Goal: Information Seeking & Learning: Learn about a topic

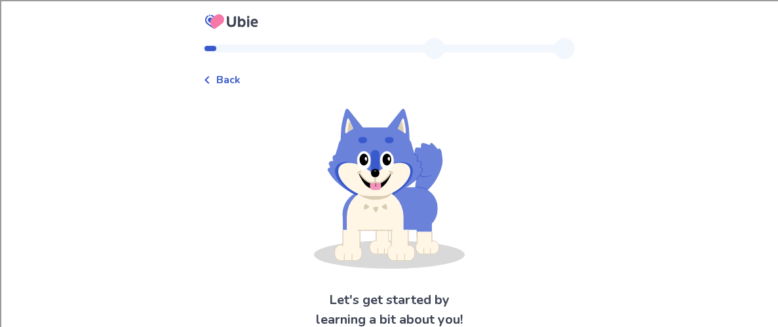
scroll to position [59, 0]
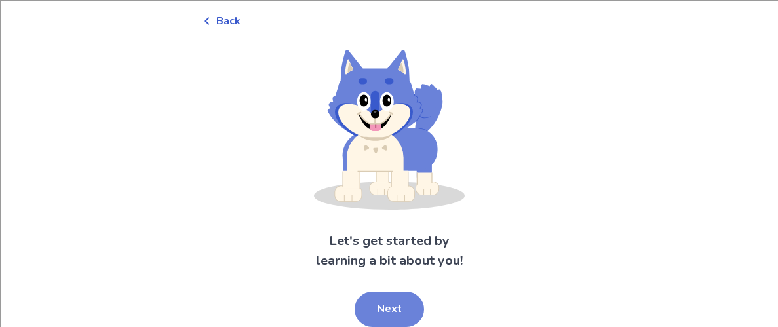
click at [391, 303] on button "Next" at bounding box center [389, 309] width 69 height 35
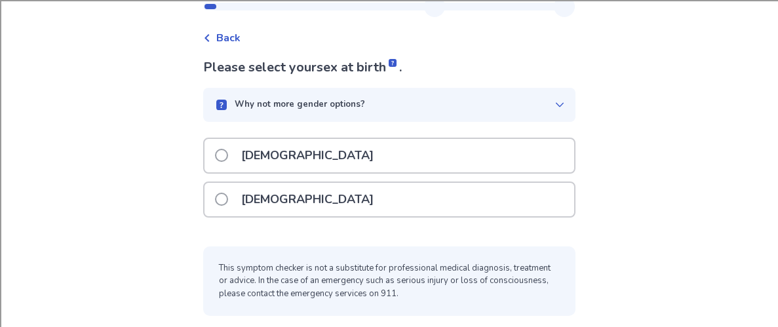
click at [318, 213] on div "[DEMOGRAPHIC_DATA]" at bounding box center [390, 199] width 370 height 33
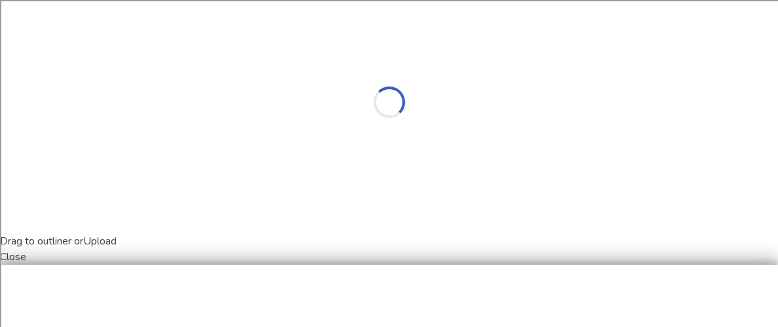
scroll to position [0, 0]
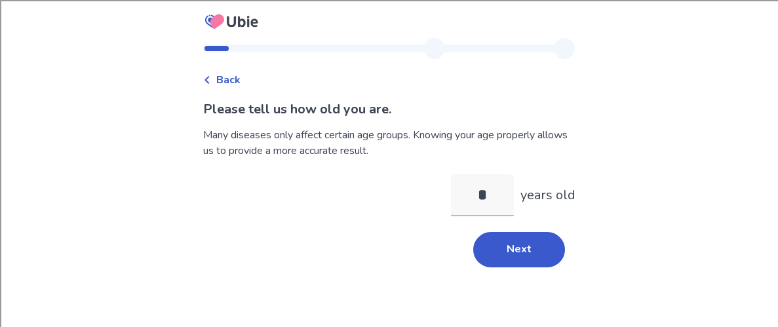
type input "**"
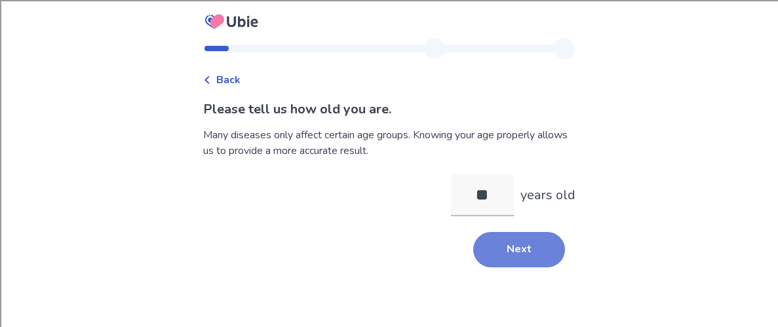
click at [502, 243] on button "Next" at bounding box center [519, 249] width 92 height 35
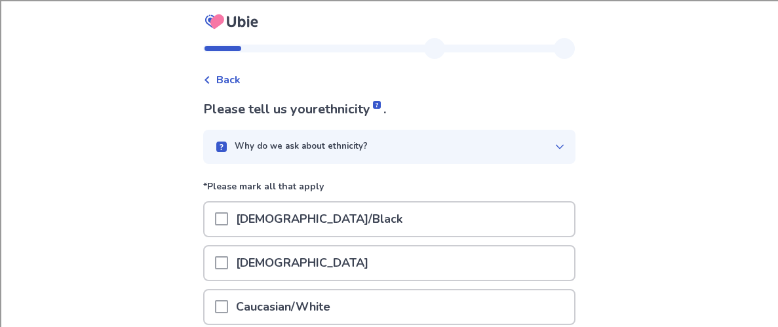
click at [378, 220] on p "[DEMOGRAPHIC_DATA]/Black" at bounding box center [319, 219] width 182 height 33
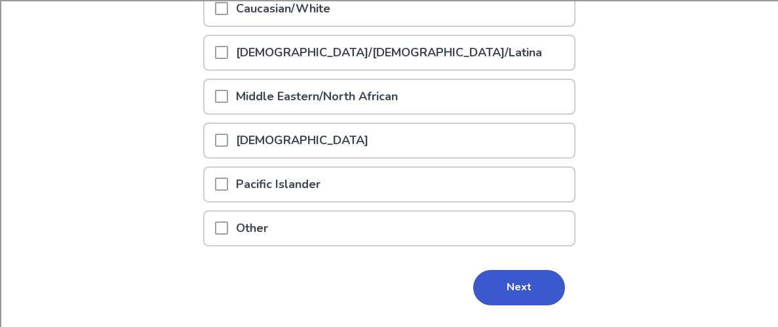
scroll to position [330, 0]
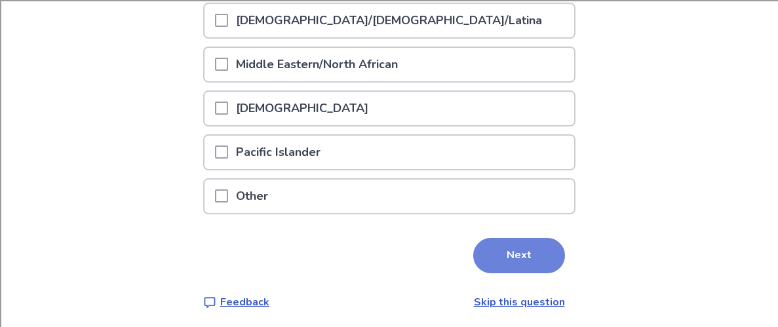
click at [527, 257] on button "Next" at bounding box center [519, 255] width 92 height 35
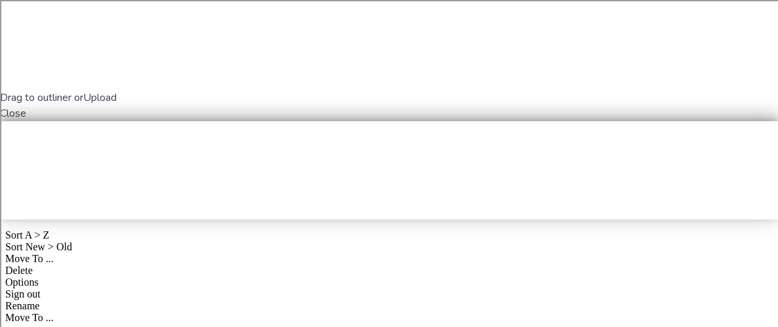
scroll to position [0, 0]
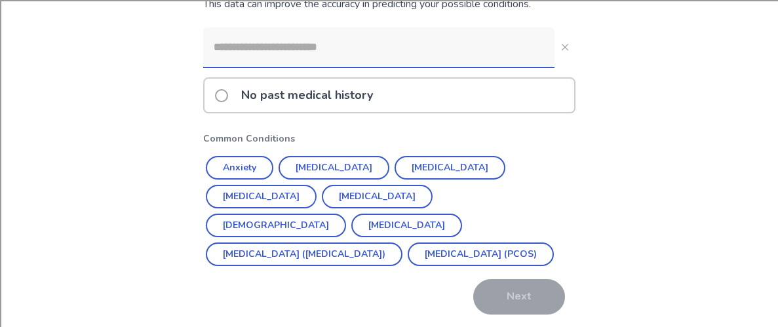
scroll to position [132, 0]
click at [299, 88] on p "No past medical history" at bounding box center [306, 94] width 147 height 33
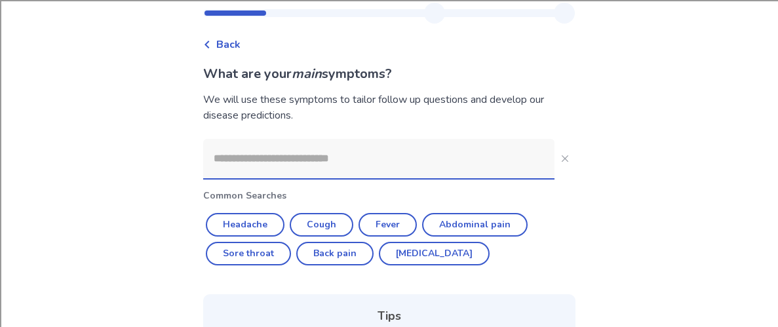
scroll to position [35, 0]
click at [317, 150] on input at bounding box center [378, 159] width 351 height 39
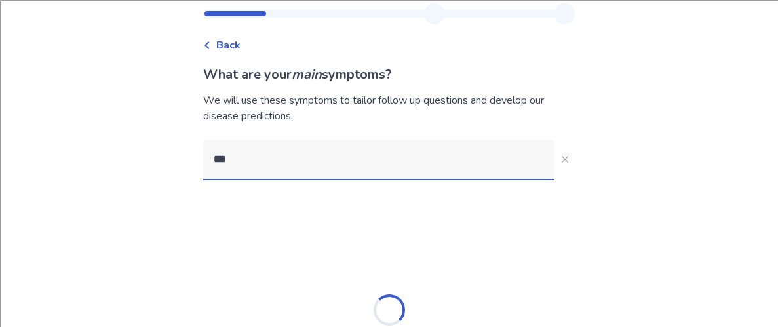
scroll to position [0, 0]
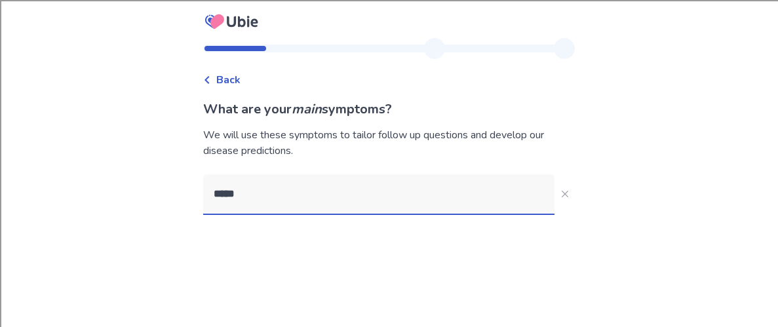
type input "******"
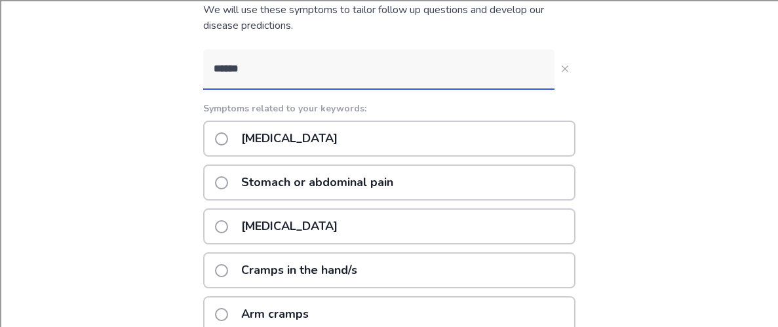
scroll to position [125, 0]
click at [354, 191] on p "Stomach or abdominal pain" at bounding box center [317, 182] width 168 height 33
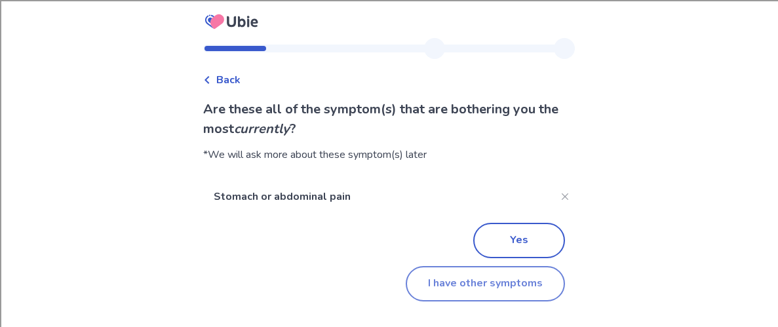
click at [439, 284] on button "I have other symptoms" at bounding box center [485, 283] width 159 height 35
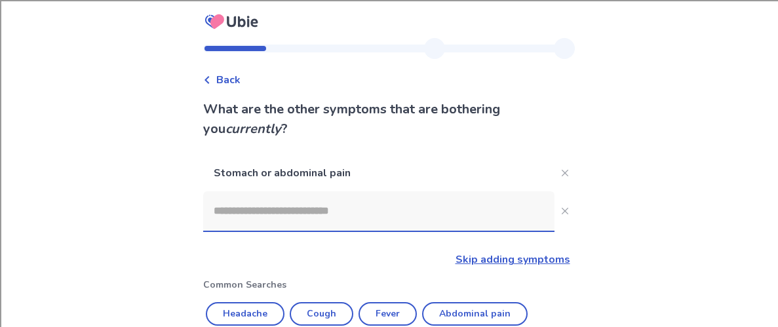
scroll to position [125, 0]
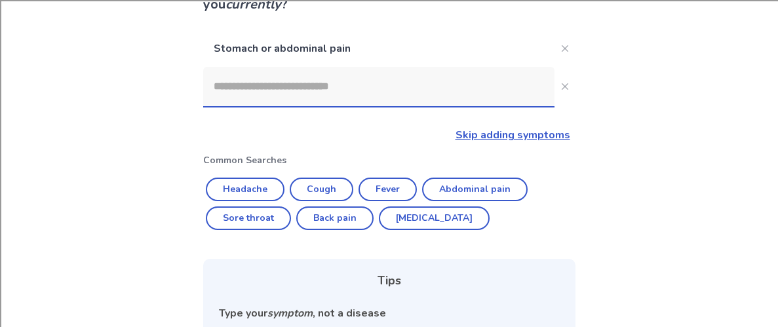
click at [292, 87] on input at bounding box center [378, 86] width 351 height 39
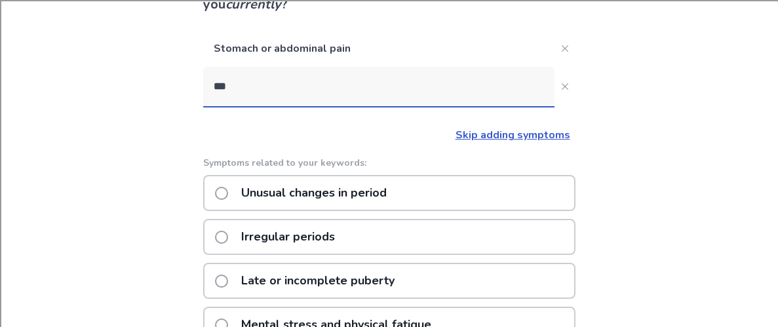
type input "****"
click at [233, 315] on label "[MEDICAL_DATA]" at bounding box center [280, 324] width 130 height 33
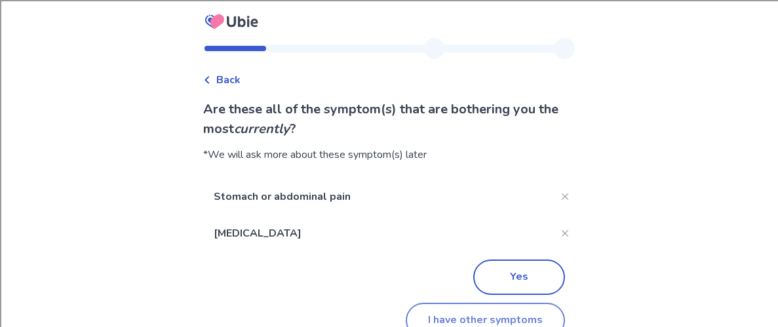
click at [416, 318] on button "I have other symptoms" at bounding box center [485, 320] width 159 height 35
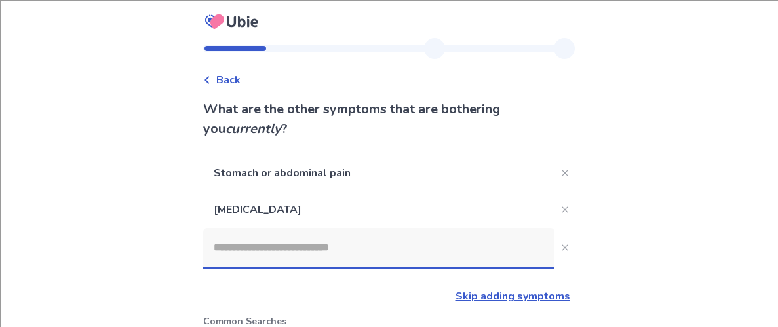
scroll to position [125, 0]
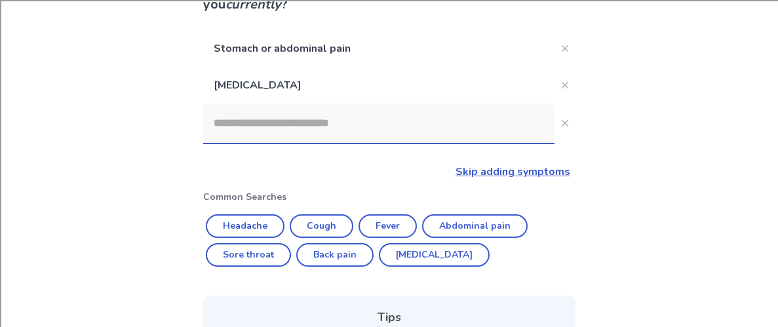
click at [315, 133] on input at bounding box center [378, 123] width 351 height 39
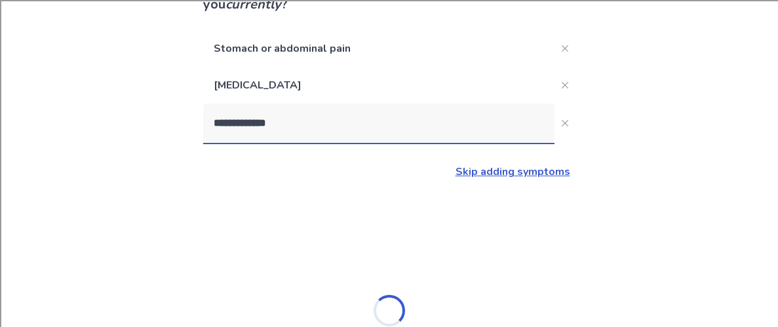
type input "**********"
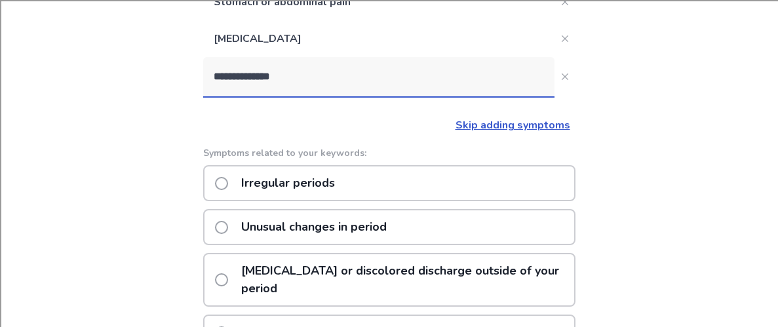
scroll to position [184, 0]
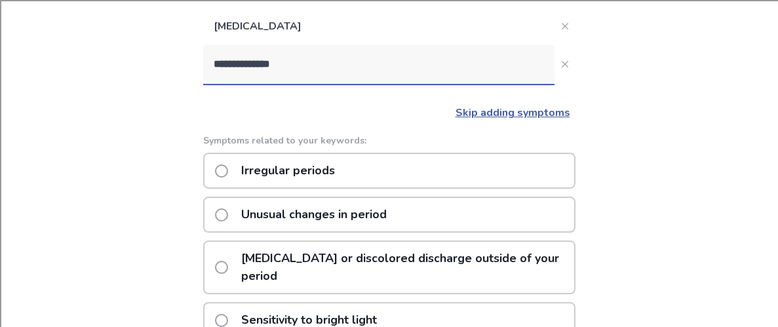
click at [343, 206] on p "Unusual changes in period" at bounding box center [313, 214] width 161 height 33
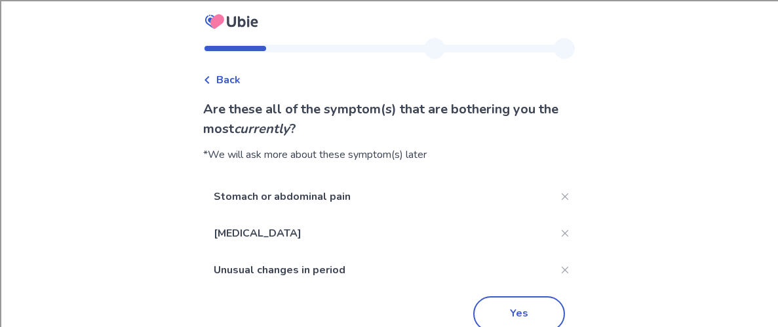
scroll to position [64, 0]
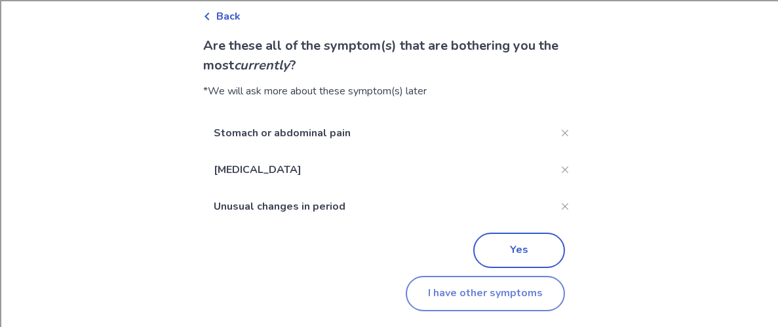
click at [458, 288] on button "I have other symptoms" at bounding box center [485, 293] width 159 height 35
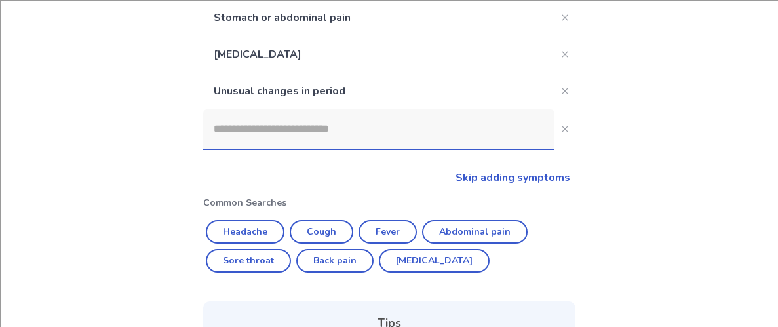
scroll to position [151, 0]
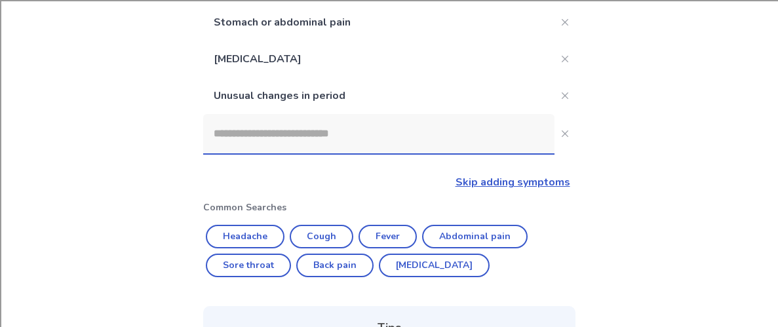
click at [357, 140] on input at bounding box center [378, 133] width 351 height 39
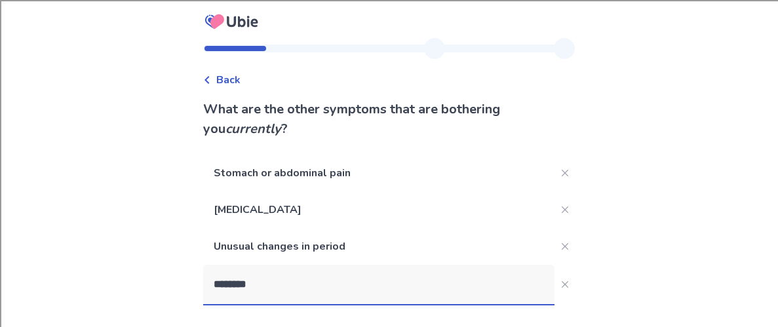
scroll to position [59, 0]
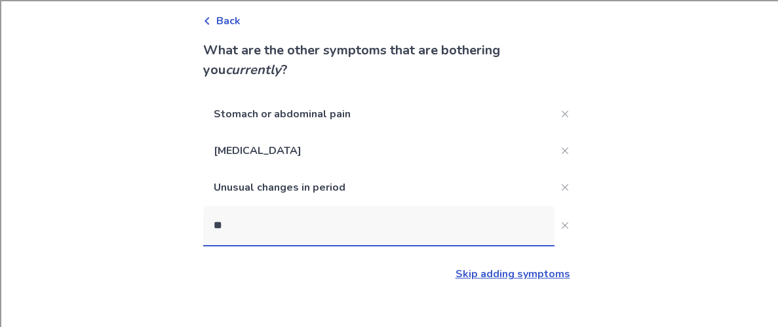
type input "*"
type input "*********"
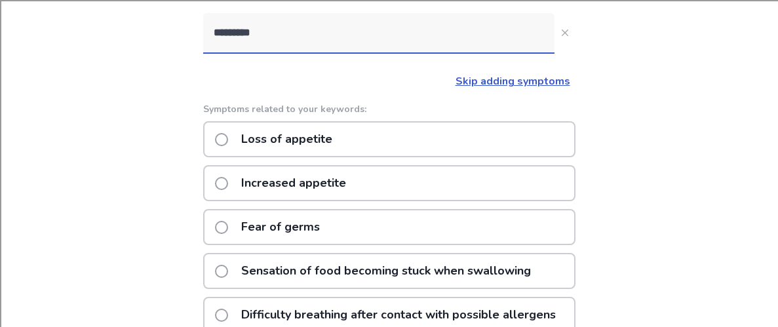
scroll to position [254, 0]
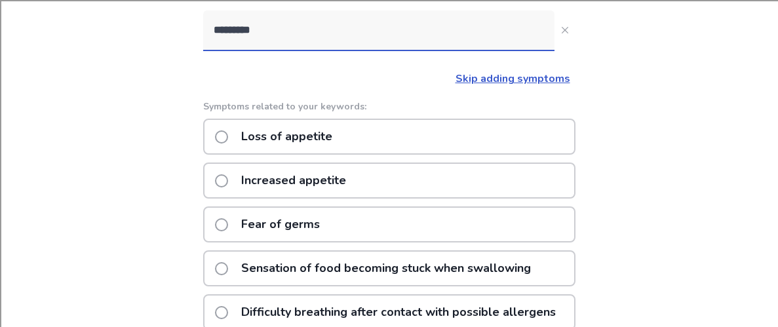
click at [217, 172] on div "Increased appetite" at bounding box center [389, 181] width 372 height 36
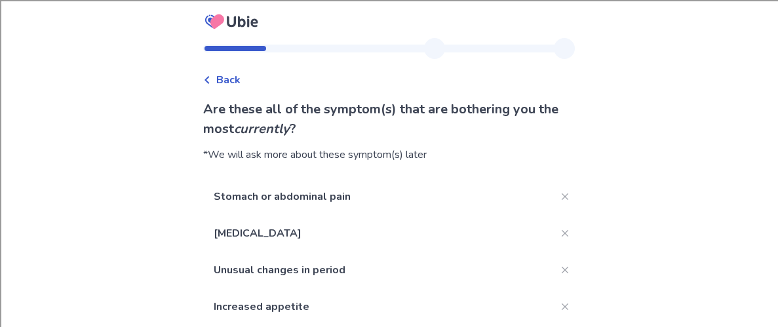
scroll to position [100, 0]
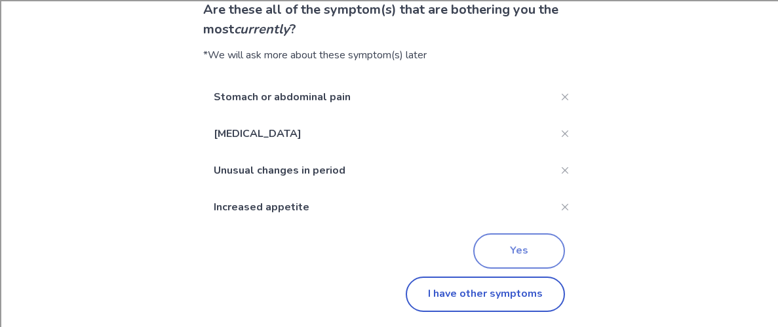
click at [484, 234] on button "Yes" at bounding box center [519, 250] width 92 height 35
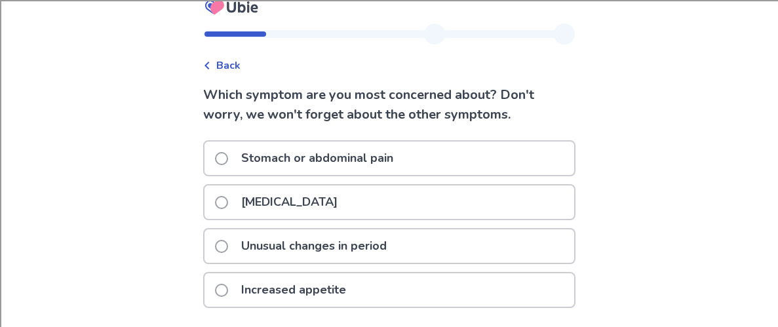
scroll to position [17, 0]
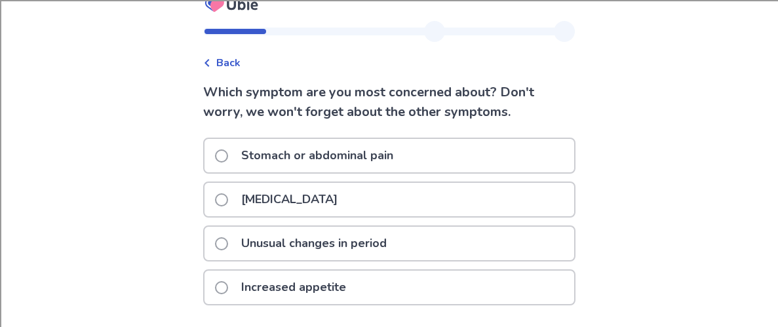
click at [349, 235] on p "Unusual changes in period" at bounding box center [313, 243] width 161 height 33
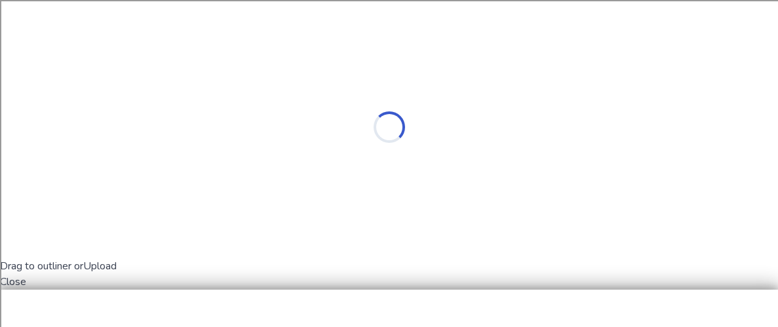
scroll to position [0, 0]
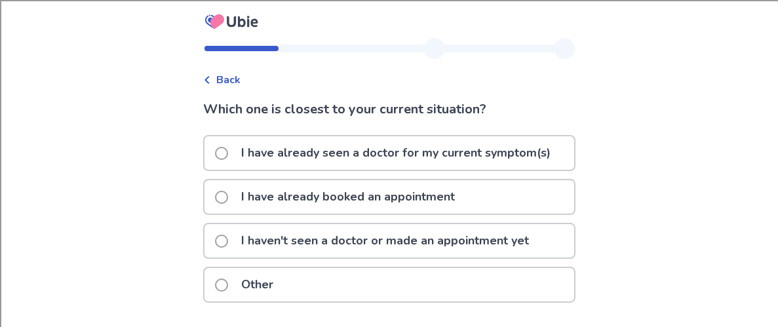
click at [306, 246] on p "I haven't seen a doctor or made an appointment yet" at bounding box center [384, 240] width 303 height 33
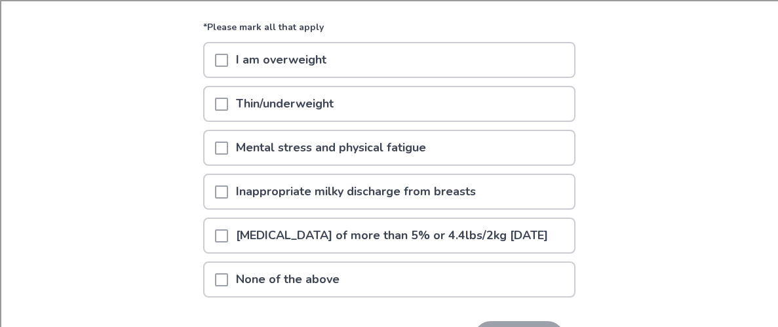
scroll to position [136, 0]
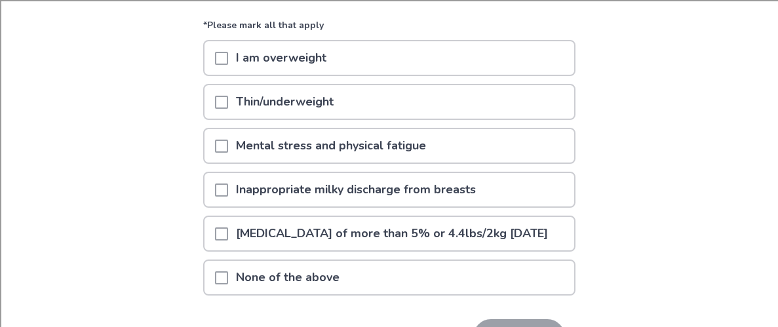
click at [313, 61] on p "I am overweight" at bounding box center [281, 57] width 106 height 33
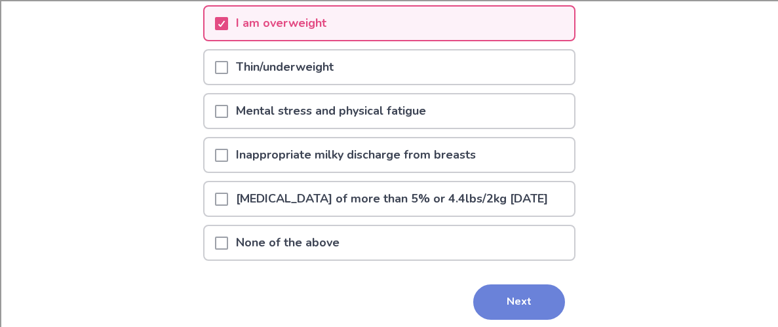
scroll to position [237, 0]
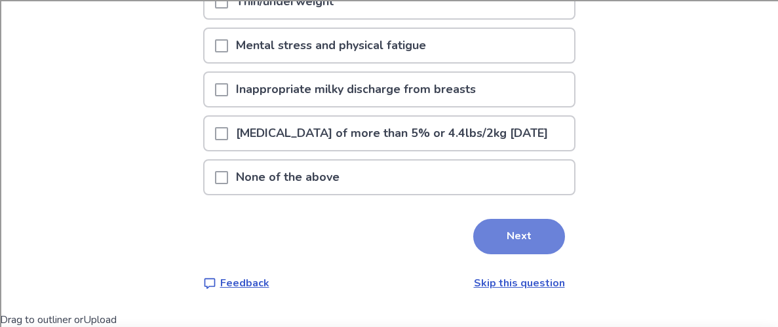
click at [517, 242] on button "Next" at bounding box center [519, 236] width 92 height 35
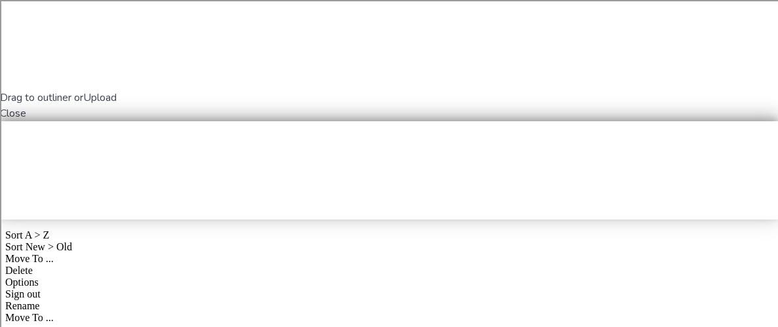
scroll to position [0, 0]
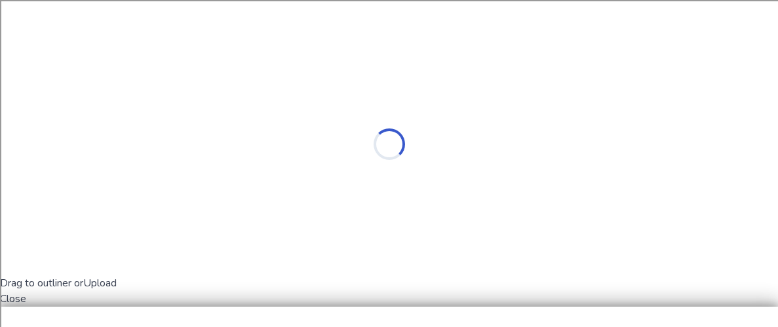
select select "*"
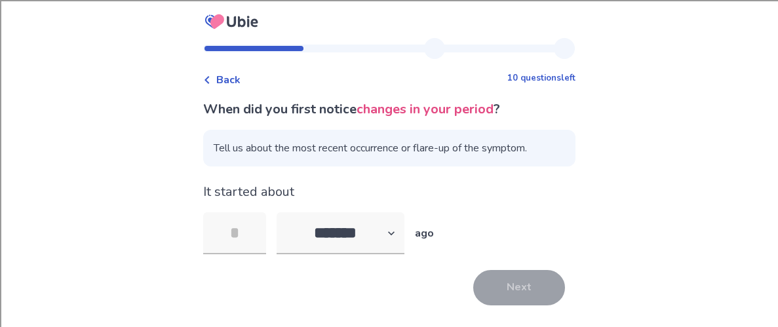
type input "*"
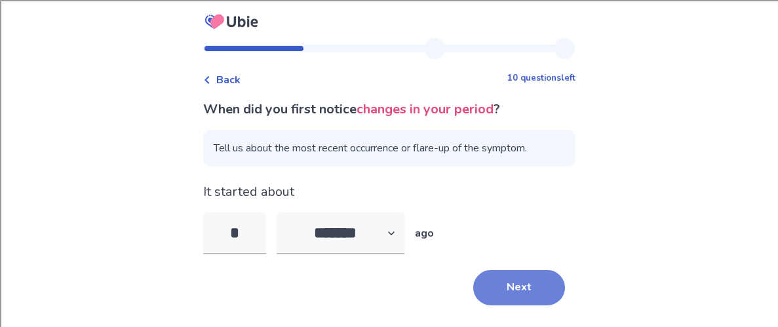
click at [505, 300] on button "Next" at bounding box center [519, 287] width 92 height 35
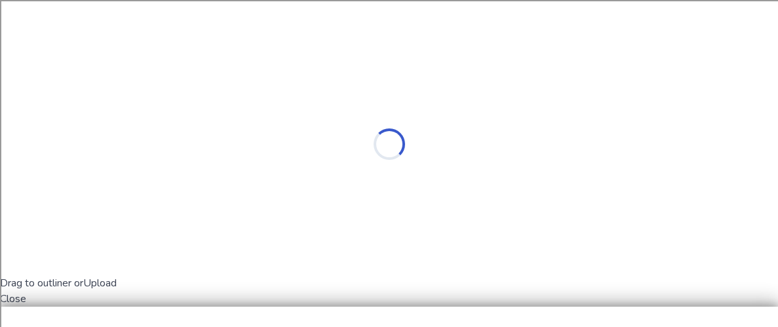
select select "*"
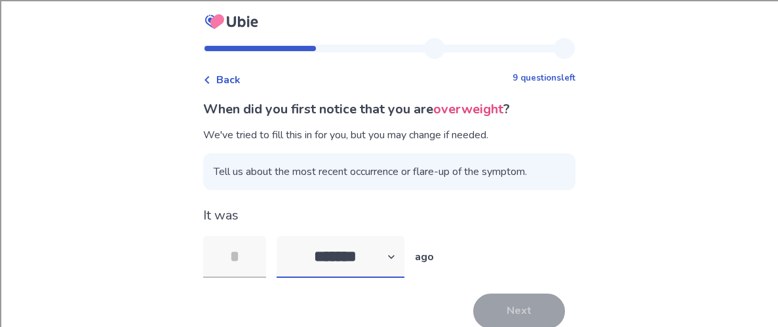
click at [372, 264] on select "******* ****** ******* ******** *******" at bounding box center [341, 257] width 128 height 42
select select "*"
click at [284, 236] on select "******* ****** ******* ******** *******" at bounding box center [341, 257] width 128 height 42
click at [212, 251] on input "tel" at bounding box center [234, 257] width 63 height 42
type input "*"
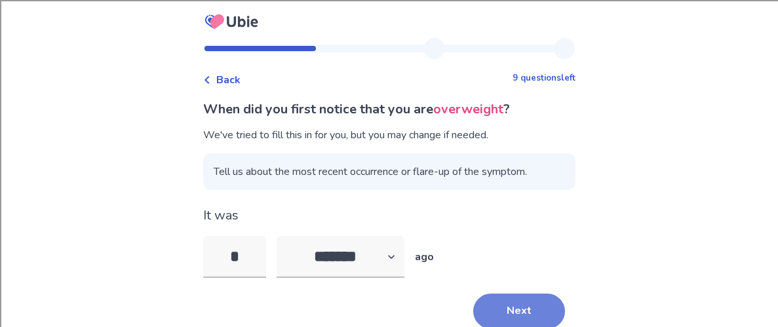
click at [503, 304] on button "Next" at bounding box center [519, 311] width 92 height 35
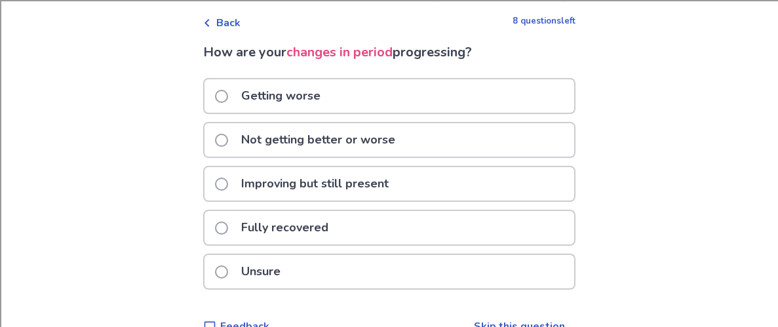
scroll to position [58, 0]
click at [319, 268] on div "Unsure" at bounding box center [390, 270] width 370 height 33
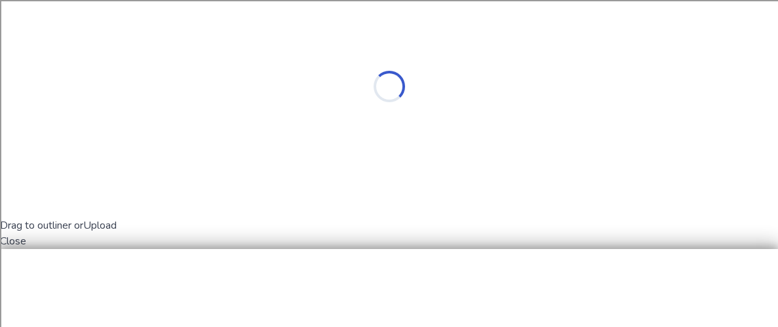
scroll to position [0, 0]
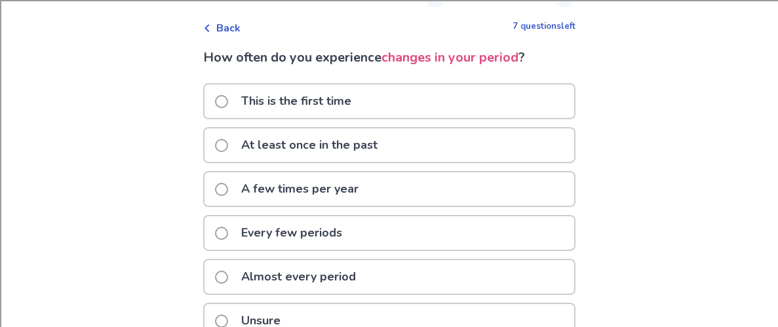
scroll to position [56, 0]
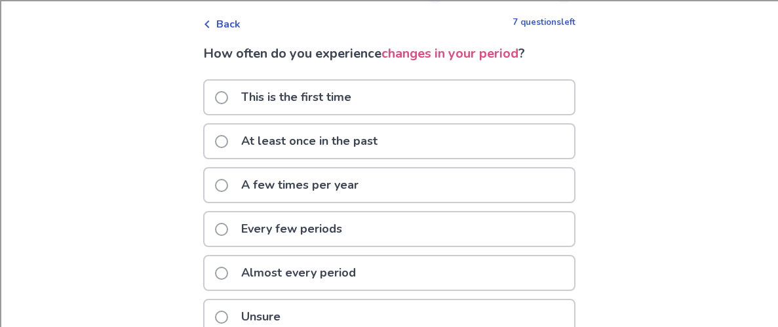
click at [341, 92] on p "This is the first time" at bounding box center [296, 97] width 126 height 33
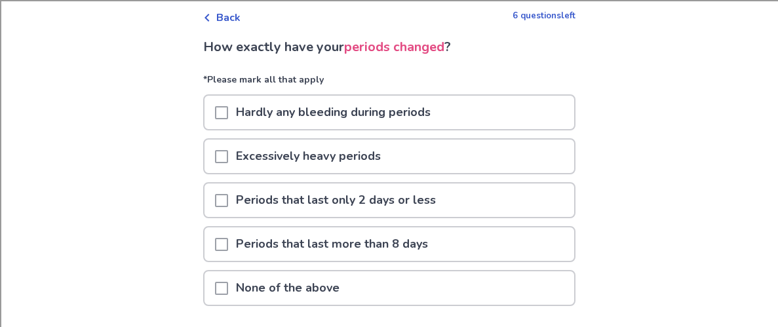
scroll to position [63, 0]
click at [328, 189] on p "Periods that last only 2 days or less" at bounding box center [336, 199] width 216 height 33
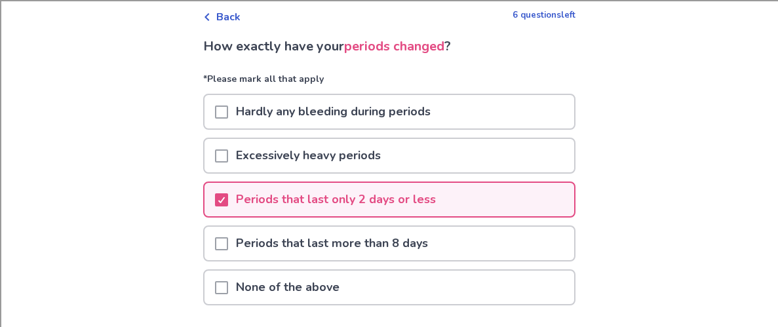
click at [322, 142] on p "Excessively heavy periods" at bounding box center [308, 155] width 161 height 33
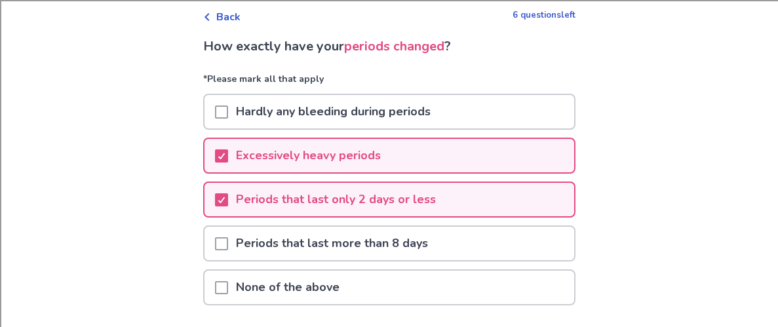
scroll to position [156, 0]
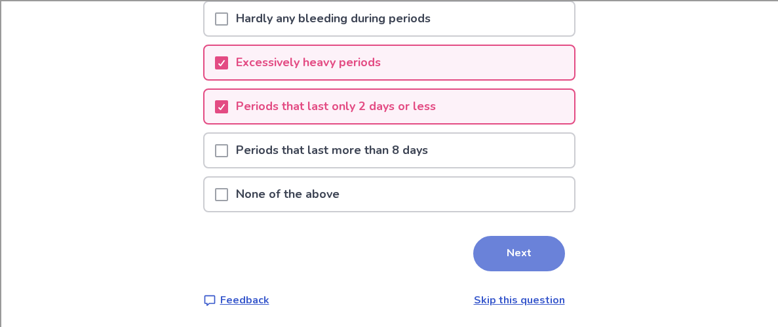
click at [515, 252] on button "Next" at bounding box center [519, 253] width 92 height 35
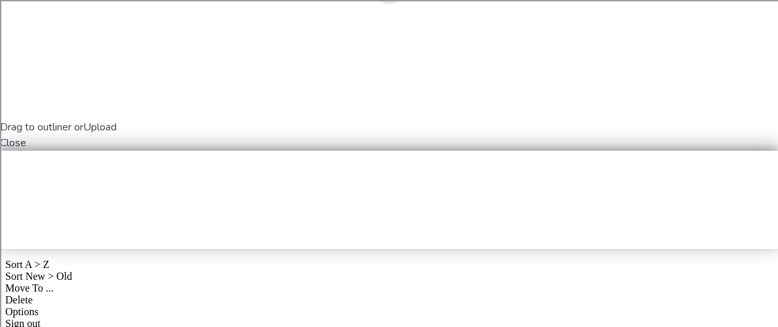
scroll to position [0, 0]
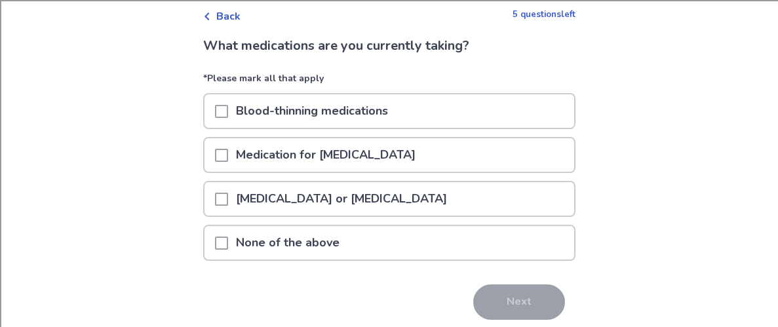
scroll to position [65, 0]
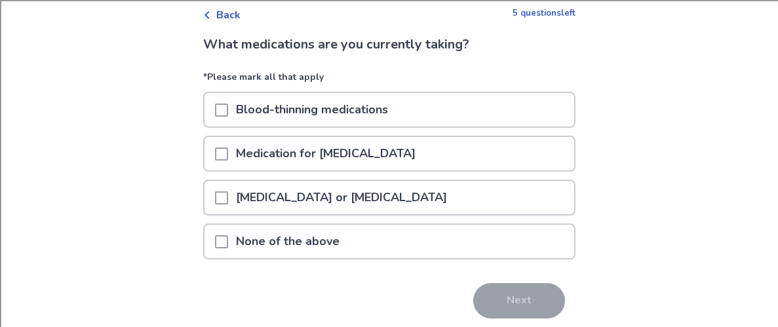
click at [323, 243] on p "None of the above" at bounding box center [287, 241] width 119 height 33
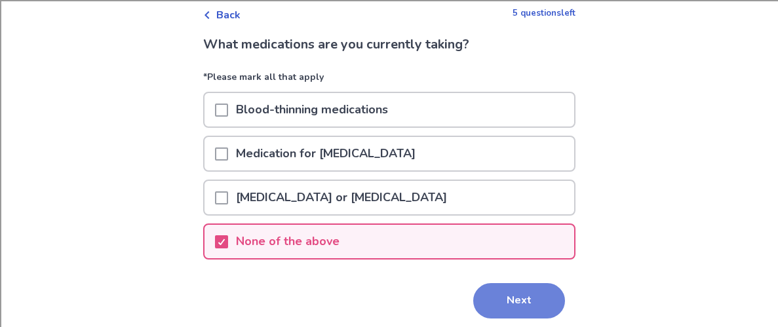
click at [473, 293] on button "Next" at bounding box center [519, 300] width 92 height 35
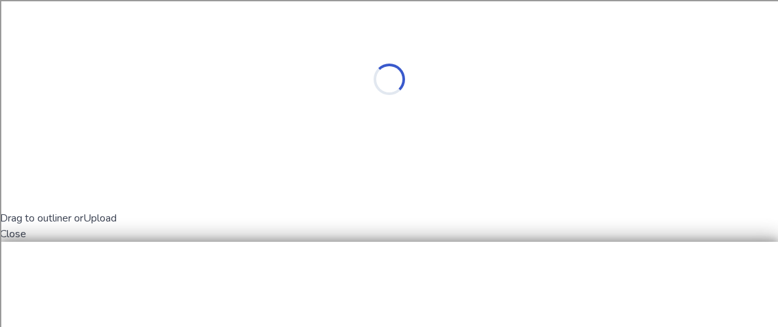
scroll to position [0, 0]
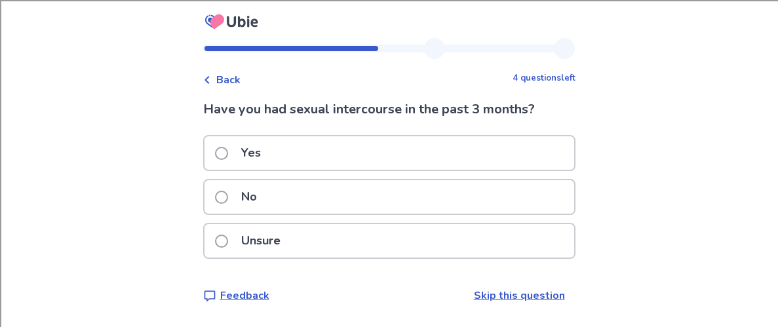
click at [322, 148] on div "Yes" at bounding box center [390, 152] width 370 height 33
click at [265, 190] on p "No" at bounding box center [248, 196] width 31 height 33
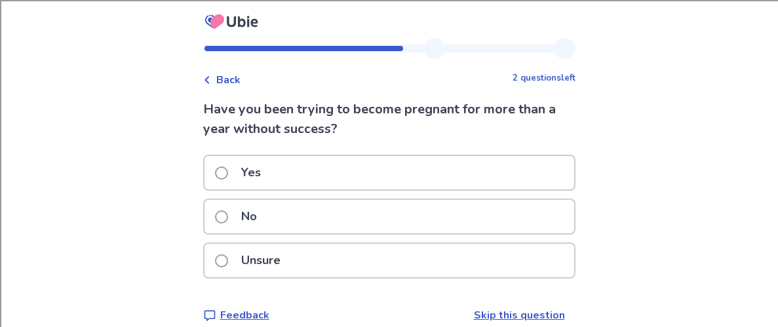
click at [284, 220] on div "No" at bounding box center [390, 216] width 370 height 33
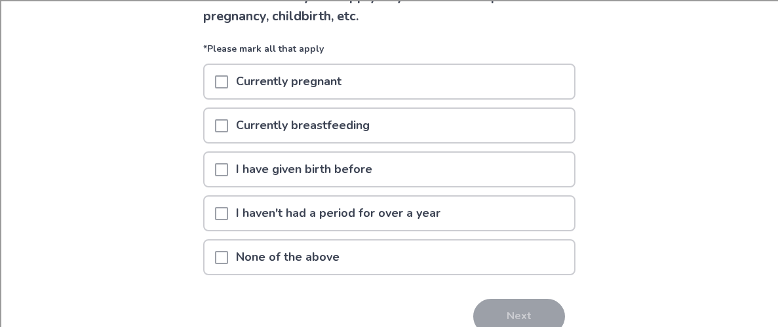
scroll to position [113, 0]
click at [266, 259] on p "None of the above" at bounding box center [287, 257] width 119 height 33
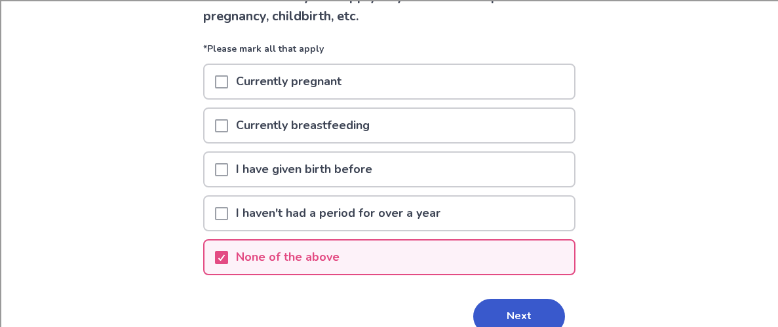
scroll to position [176, 0]
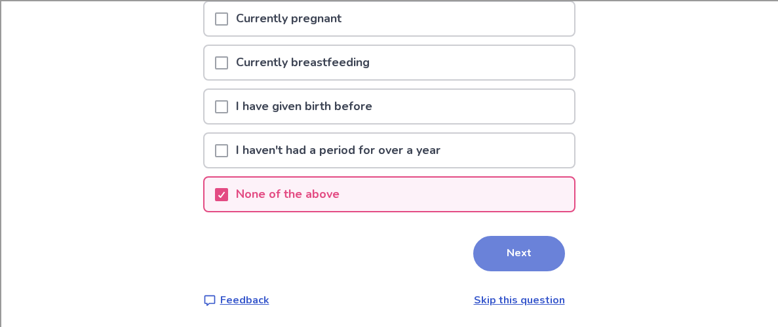
click at [517, 252] on button "Next" at bounding box center [519, 253] width 92 height 35
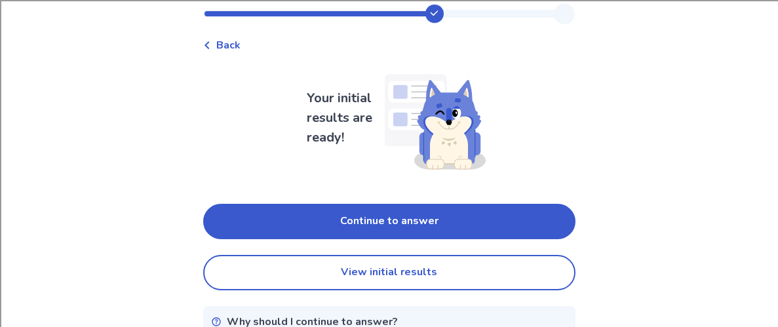
scroll to position [12, 0]
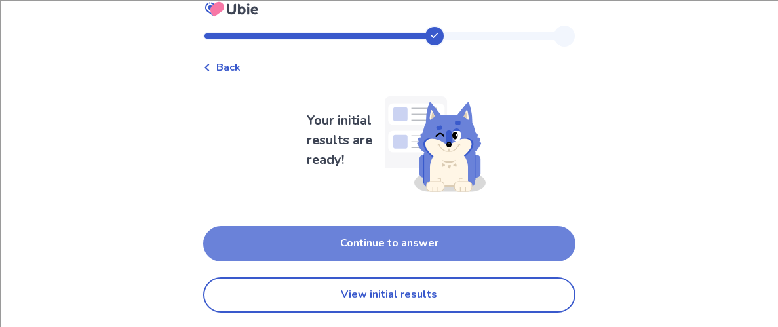
click at [383, 246] on button "Continue to answer" at bounding box center [389, 243] width 372 height 35
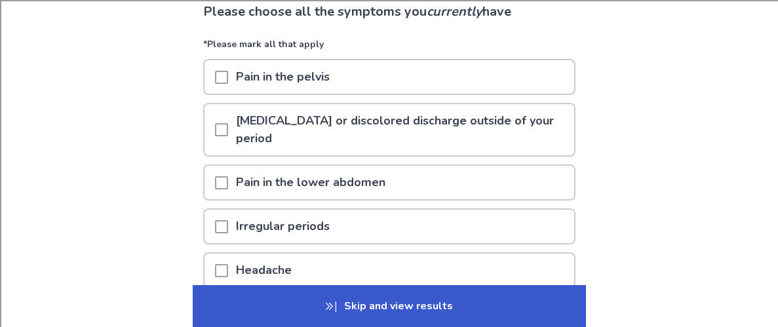
scroll to position [98, 0]
click at [334, 77] on p "Pain in the pelvis" at bounding box center [282, 76] width 109 height 33
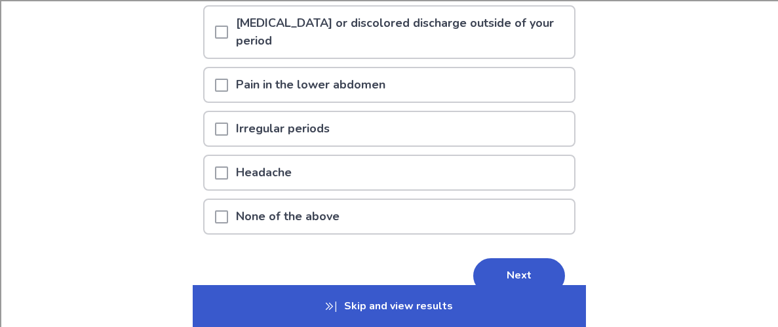
scroll to position [195, 0]
click at [293, 164] on p "Headache" at bounding box center [263, 172] width 71 height 33
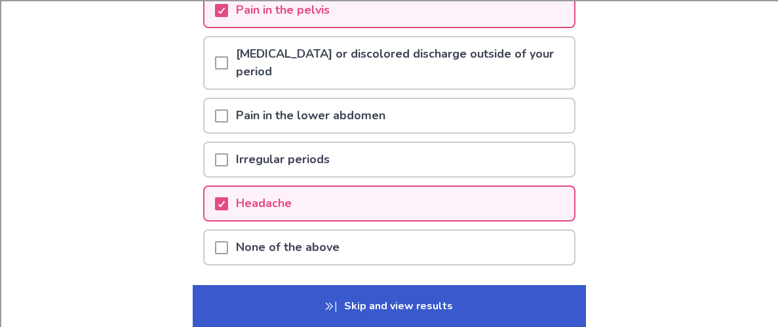
scroll to position [193, 0]
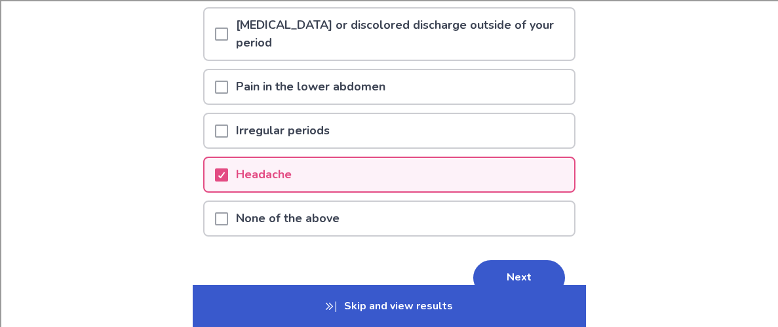
click at [291, 174] on p "Headache" at bounding box center [263, 174] width 71 height 33
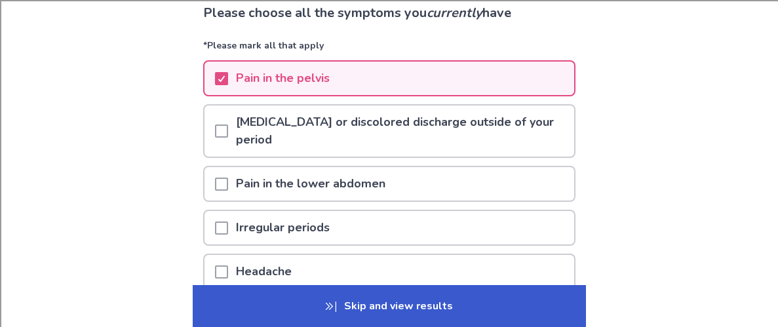
scroll to position [260, 0]
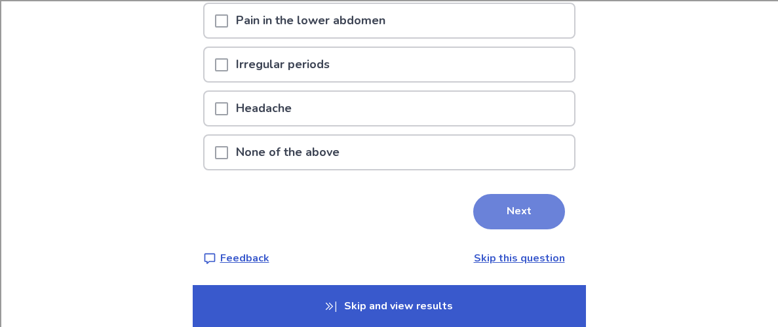
click at [478, 205] on button "Next" at bounding box center [519, 211] width 92 height 35
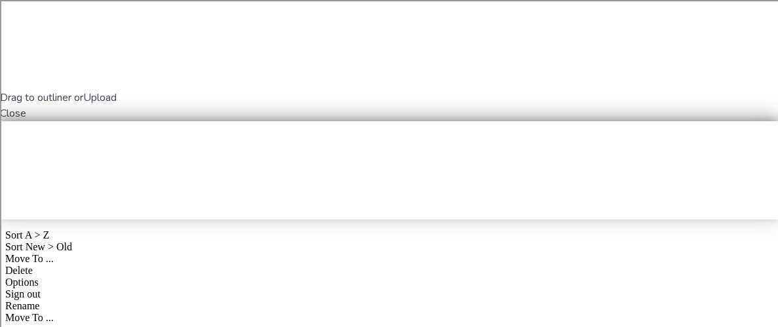
scroll to position [0, 0]
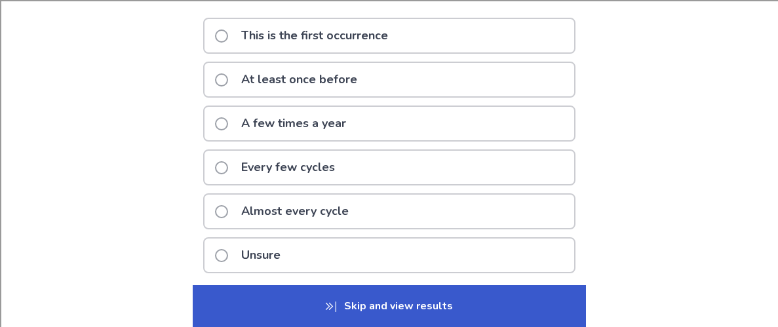
scroll to position [126, 0]
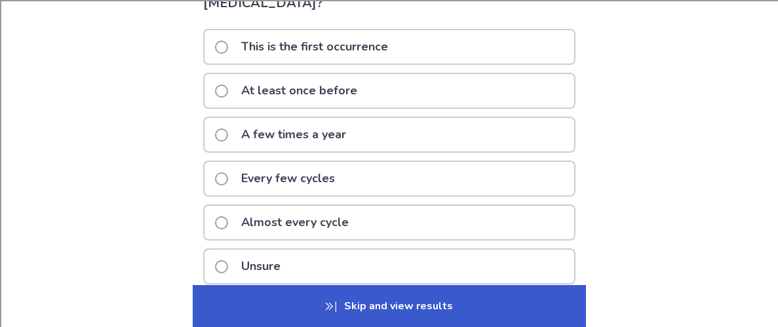
click at [361, 127] on div "A few times a year" at bounding box center [390, 134] width 370 height 33
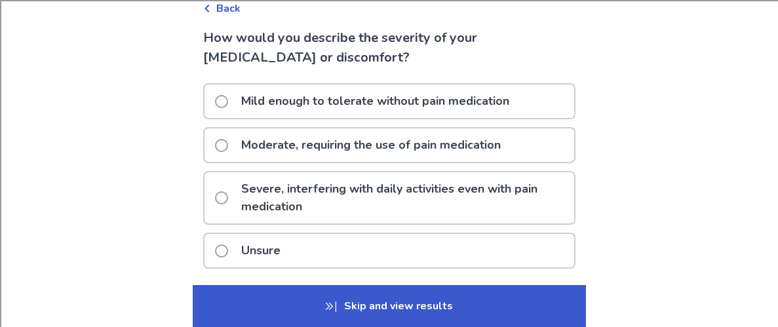
scroll to position [73, 0]
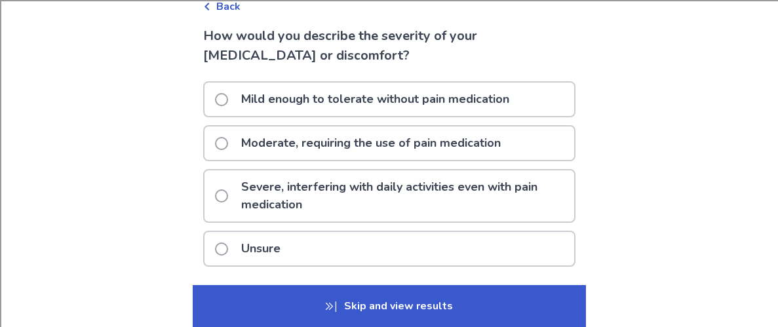
click at [373, 105] on p "Mild enough to tolerate without pain medication" at bounding box center [375, 99] width 284 height 33
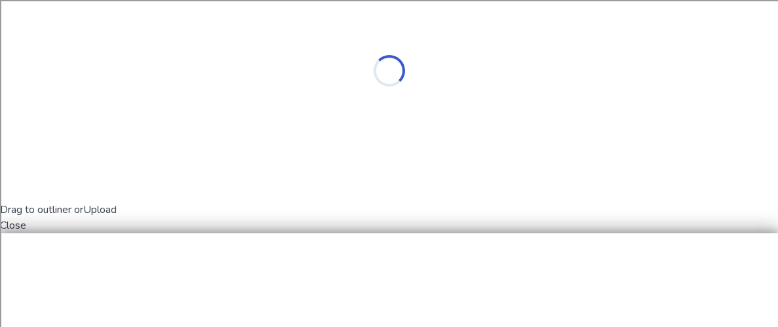
scroll to position [0, 0]
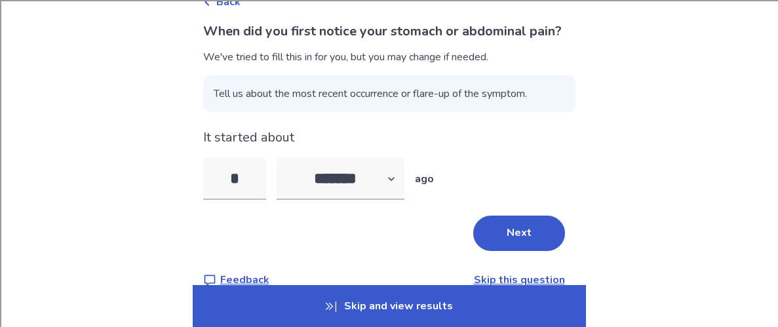
scroll to position [79, 0]
click at [355, 190] on select "******* ****** ******* ******** *******" at bounding box center [341, 178] width 128 height 42
select select "*"
click at [284, 176] on select "******* ****** ******* ******** *******" at bounding box center [341, 178] width 128 height 42
click at [264, 199] on input "*" at bounding box center [234, 178] width 63 height 42
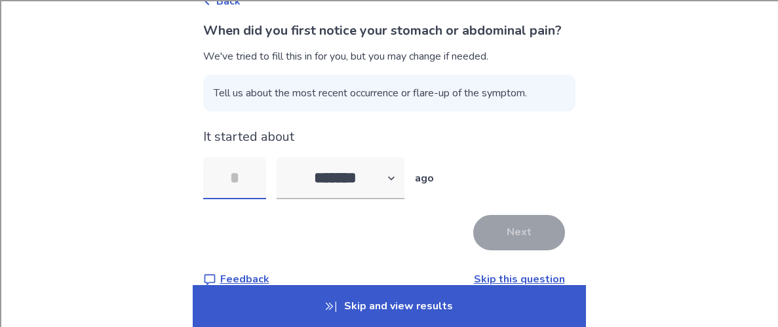
type input "*"
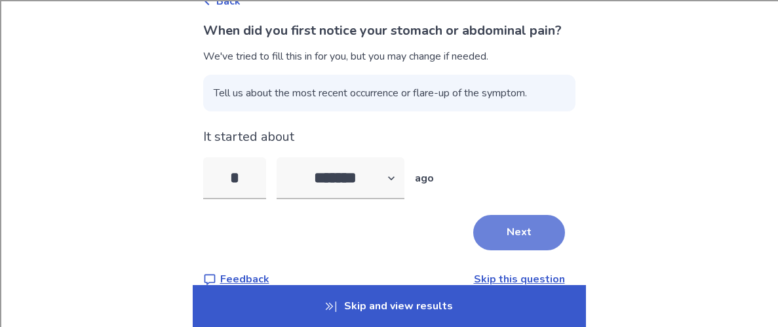
click at [493, 237] on button "Next" at bounding box center [519, 232] width 92 height 35
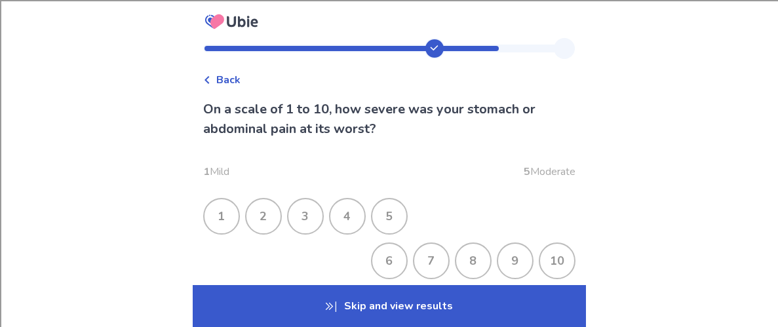
click at [390, 260] on div "6" at bounding box center [389, 261] width 34 height 34
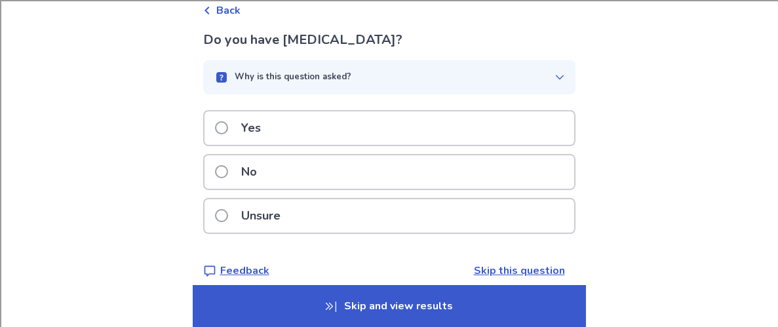
scroll to position [70, 0]
click at [291, 123] on div "Yes" at bounding box center [390, 127] width 370 height 33
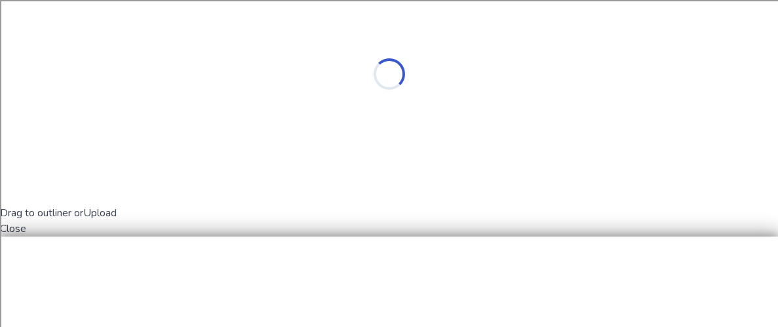
scroll to position [0, 0]
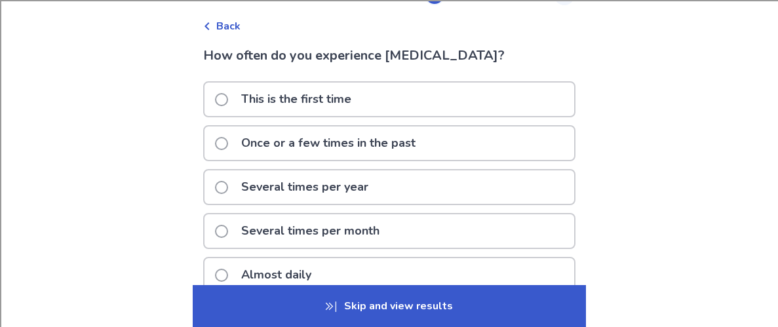
scroll to position [58, 0]
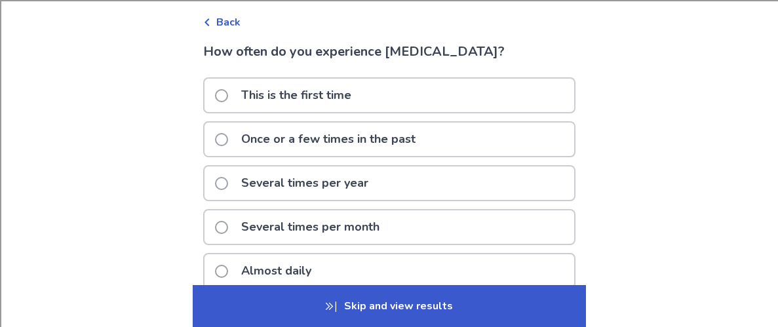
click at [290, 135] on p "Once or a few times in the past" at bounding box center [328, 139] width 190 height 33
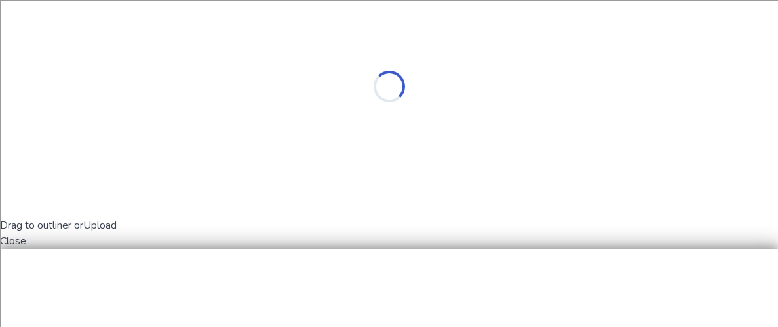
scroll to position [0, 0]
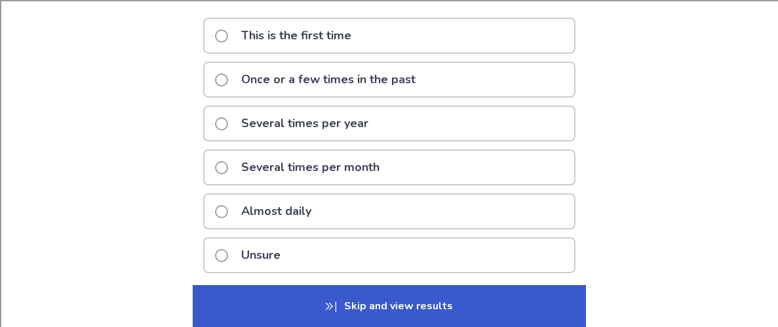
scroll to position [122, 0]
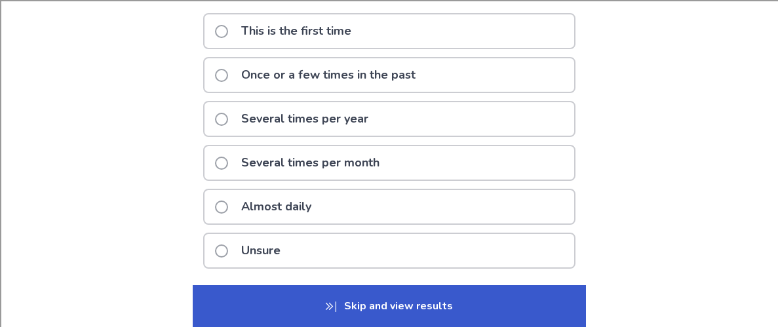
click at [308, 117] on p "Several times per year" at bounding box center [304, 118] width 143 height 33
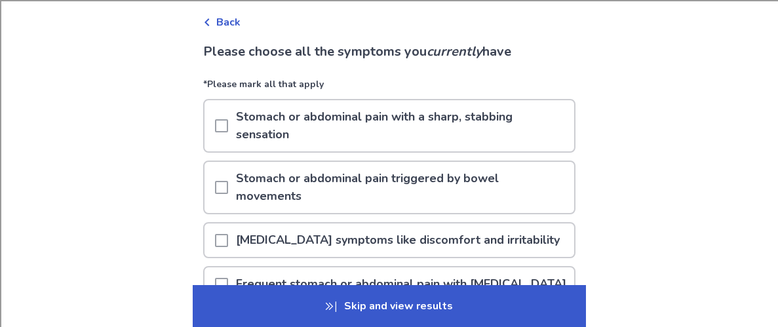
scroll to position [59, 0]
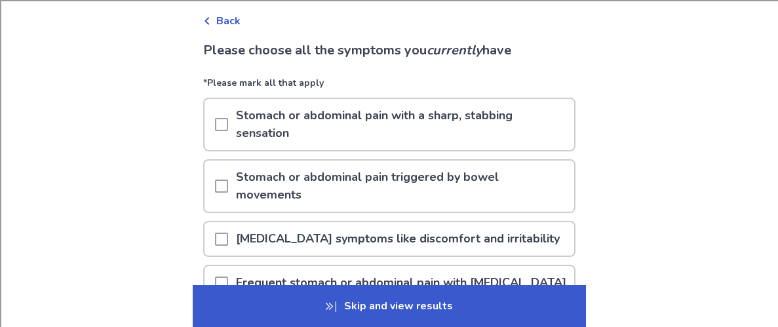
click at [308, 117] on p "Stomach or abdominal pain with a sharp, stabbing sensation" at bounding box center [401, 124] width 346 height 51
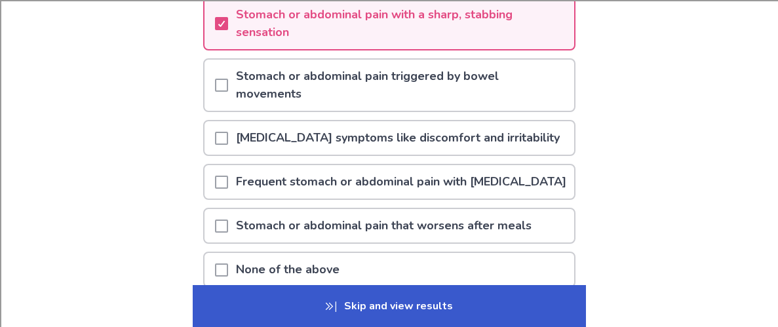
scroll to position [163, 0]
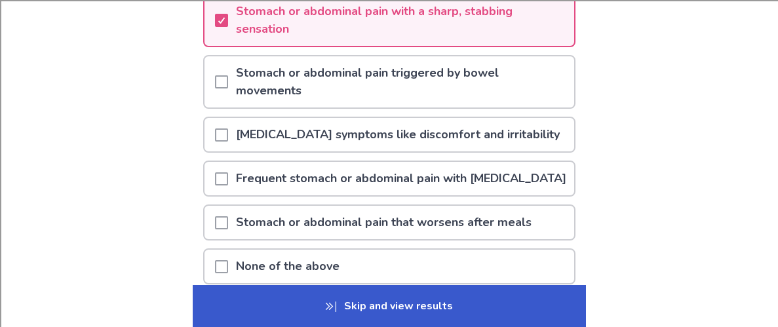
click at [313, 136] on p "[MEDICAL_DATA] symptoms like discomfort and irritability" at bounding box center [398, 134] width 340 height 33
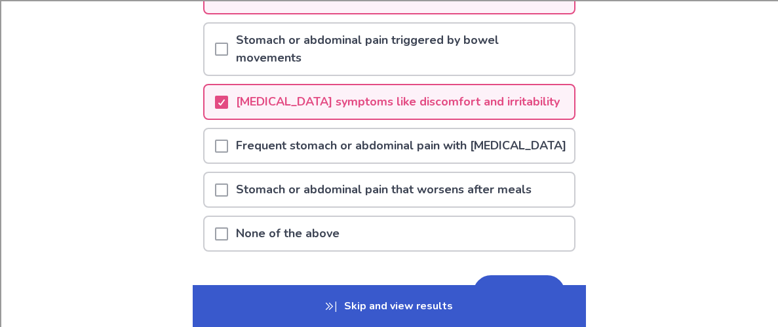
scroll to position [267, 0]
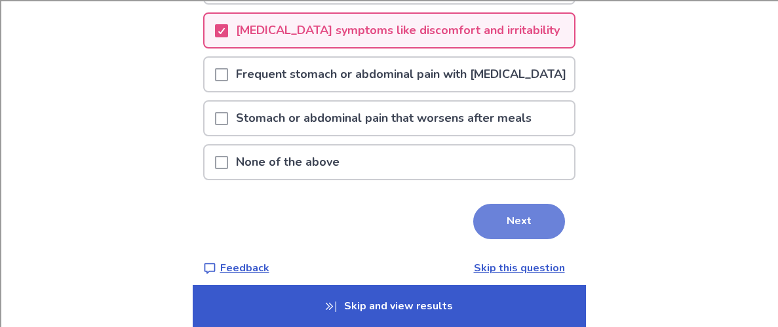
click at [473, 228] on button "Next" at bounding box center [519, 221] width 92 height 35
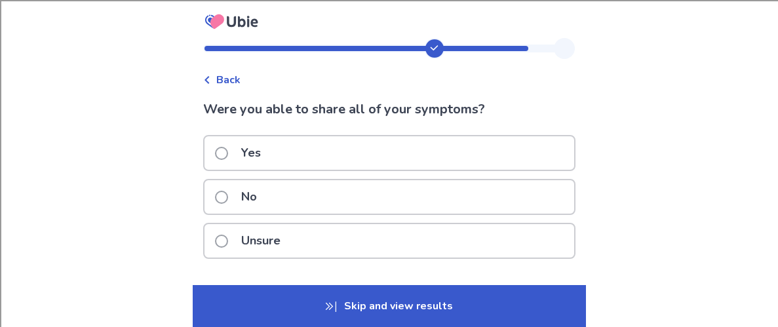
click at [361, 127] on div "Were you able to share all of your symptoms? Yes No Unsure Feedback Skip this q…" at bounding box center [389, 202] width 372 height 204
click at [348, 149] on div "Yes" at bounding box center [390, 152] width 370 height 33
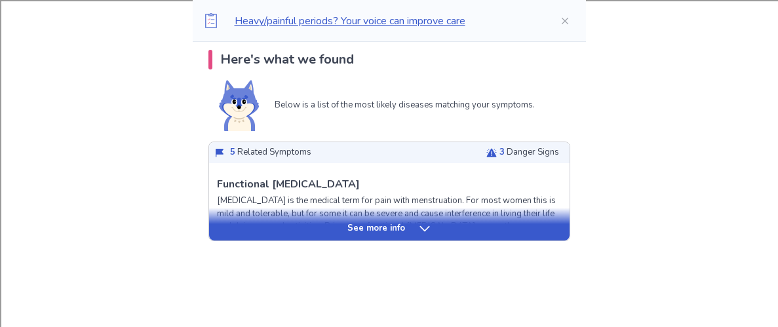
scroll to position [338, 0]
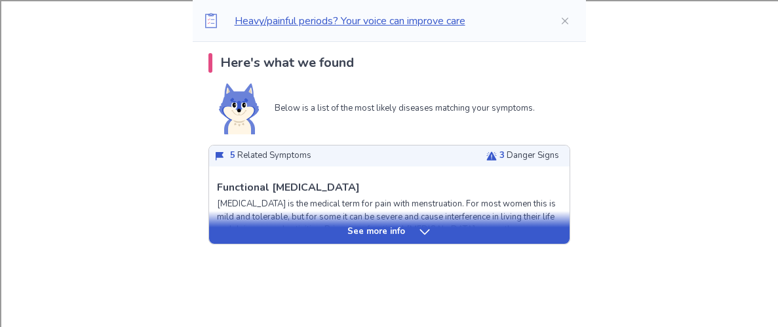
click at [425, 235] on icon at bounding box center [424, 231] width 13 height 13
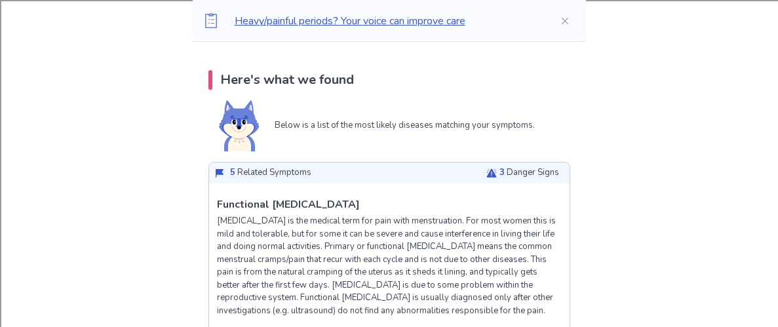
scroll to position [316, 0]
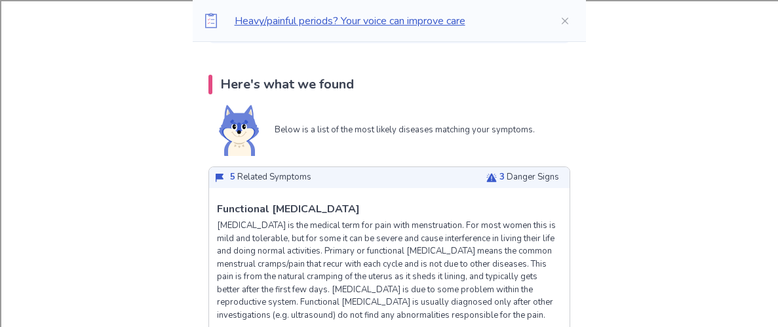
click at [409, 201] on div "Functional [MEDICAL_DATA] [MEDICAL_DATA] is the medical term for pain with mens…" at bounding box center [389, 261] width 345 height 121
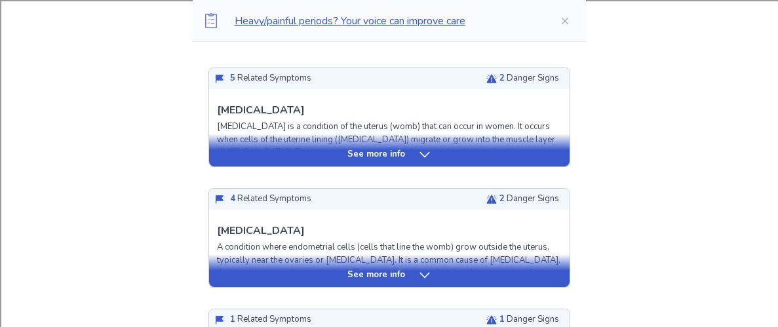
scroll to position [2081, 0]
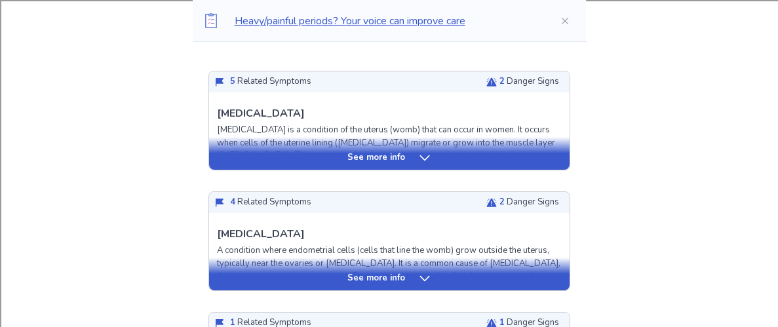
click at [420, 165] on icon at bounding box center [424, 157] width 13 height 13
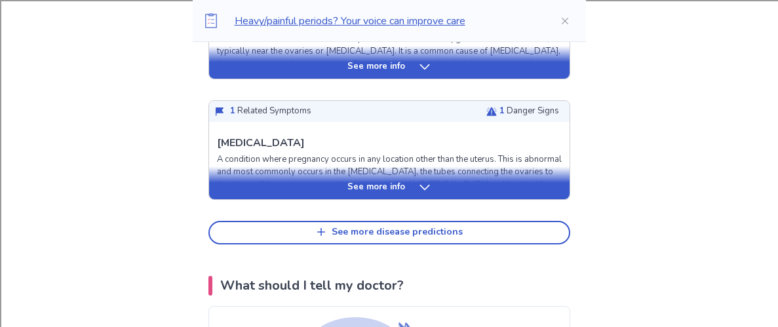
scroll to position [3407, 0]
click at [349, 194] on p "See more info" at bounding box center [376, 187] width 58 height 13
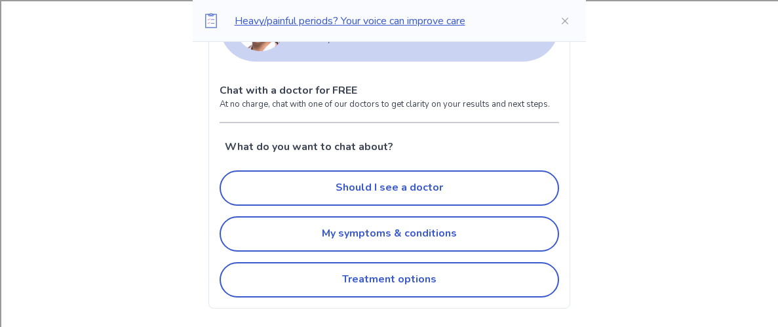
scroll to position [5046, 0]
